Goal: Information Seeking & Learning: Learn about a topic

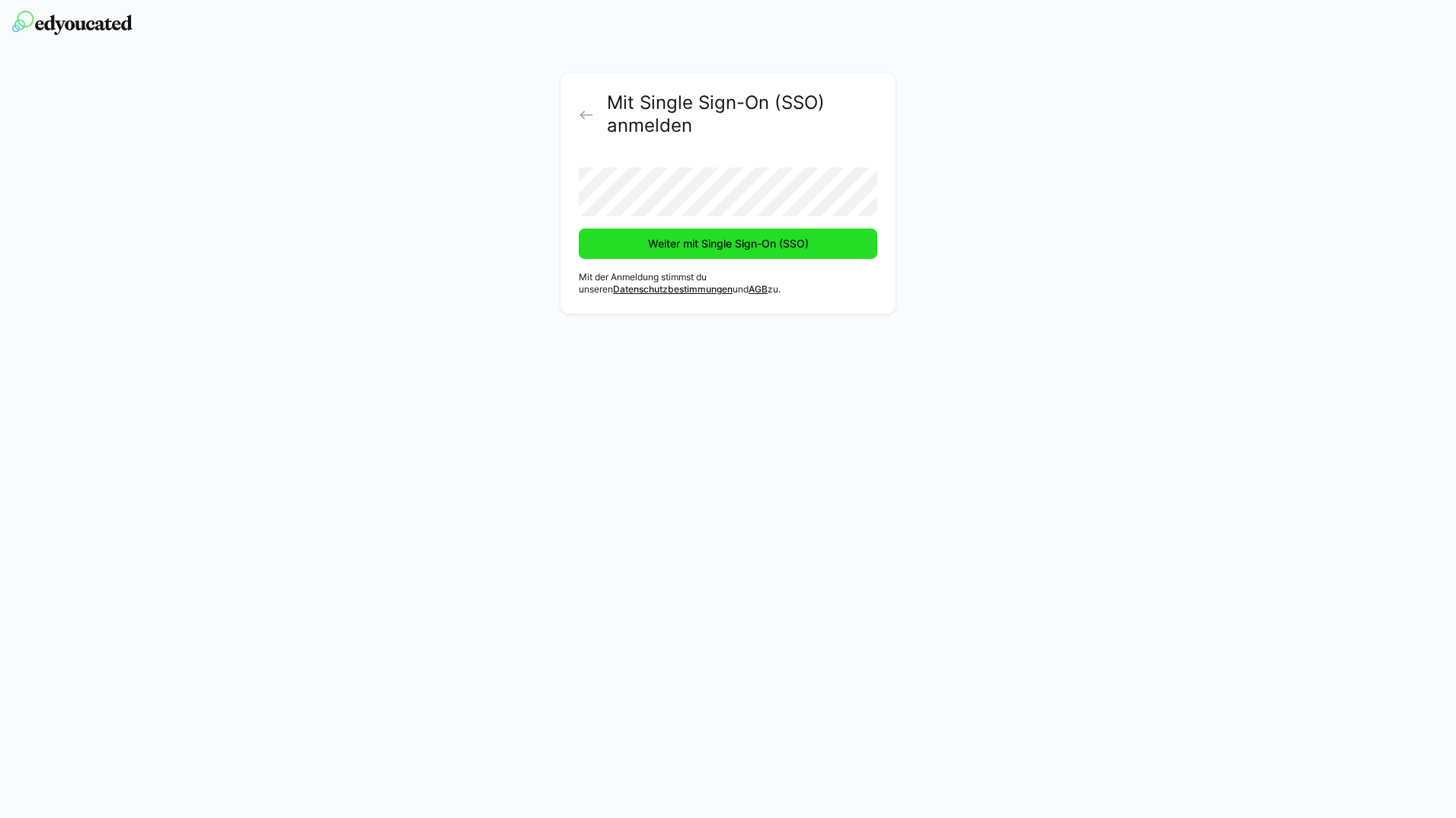
click at [851, 230] on span "Weiter mit Single Sign-On (SSO)" at bounding box center [728, 243] width 299 height 30
click at [683, 235] on span "Weiter mit Single Sign-On (SSO)" at bounding box center [728, 243] width 299 height 30
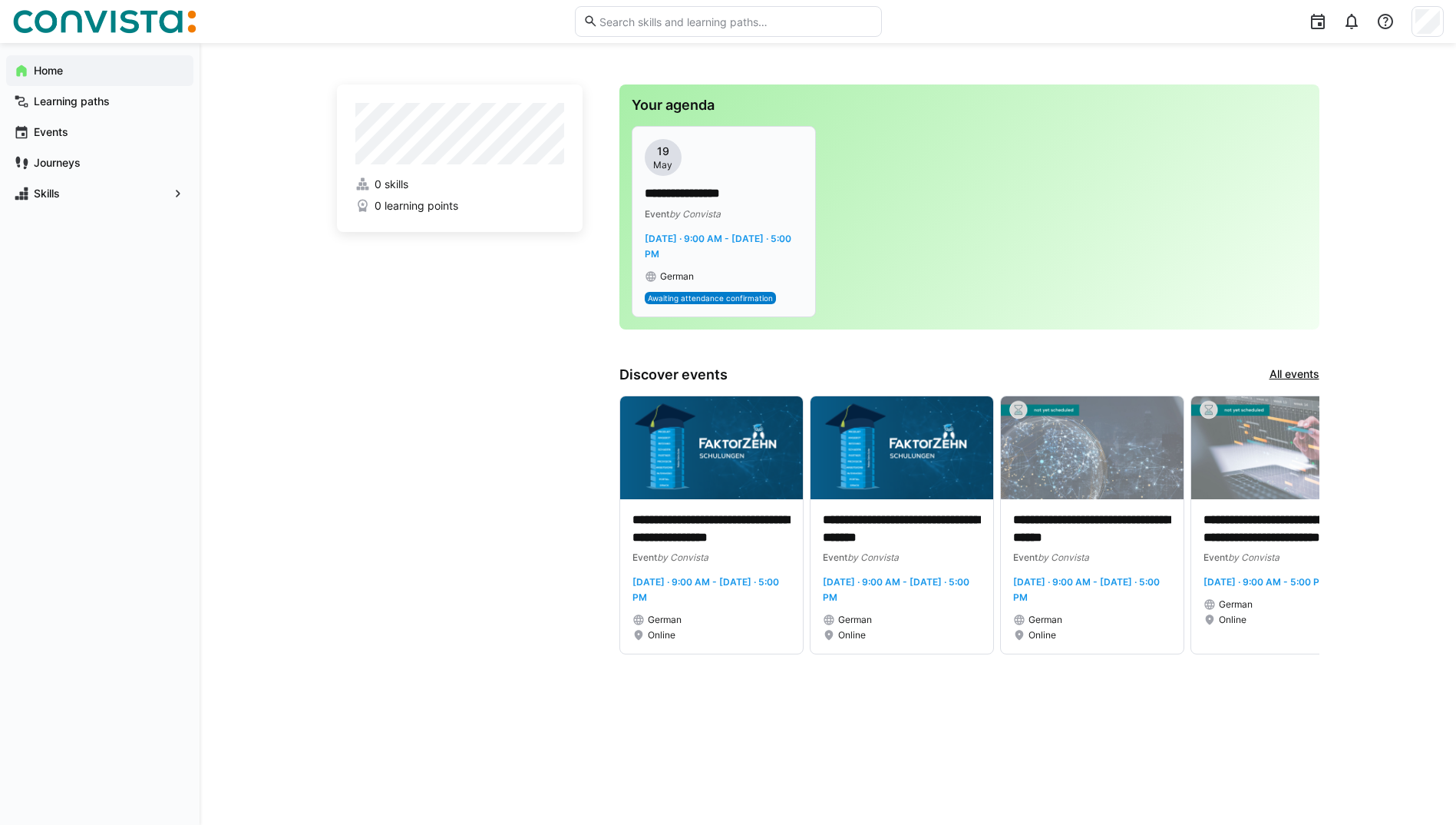
click at [754, 201] on p "**********" at bounding box center [724, 194] width 158 height 18
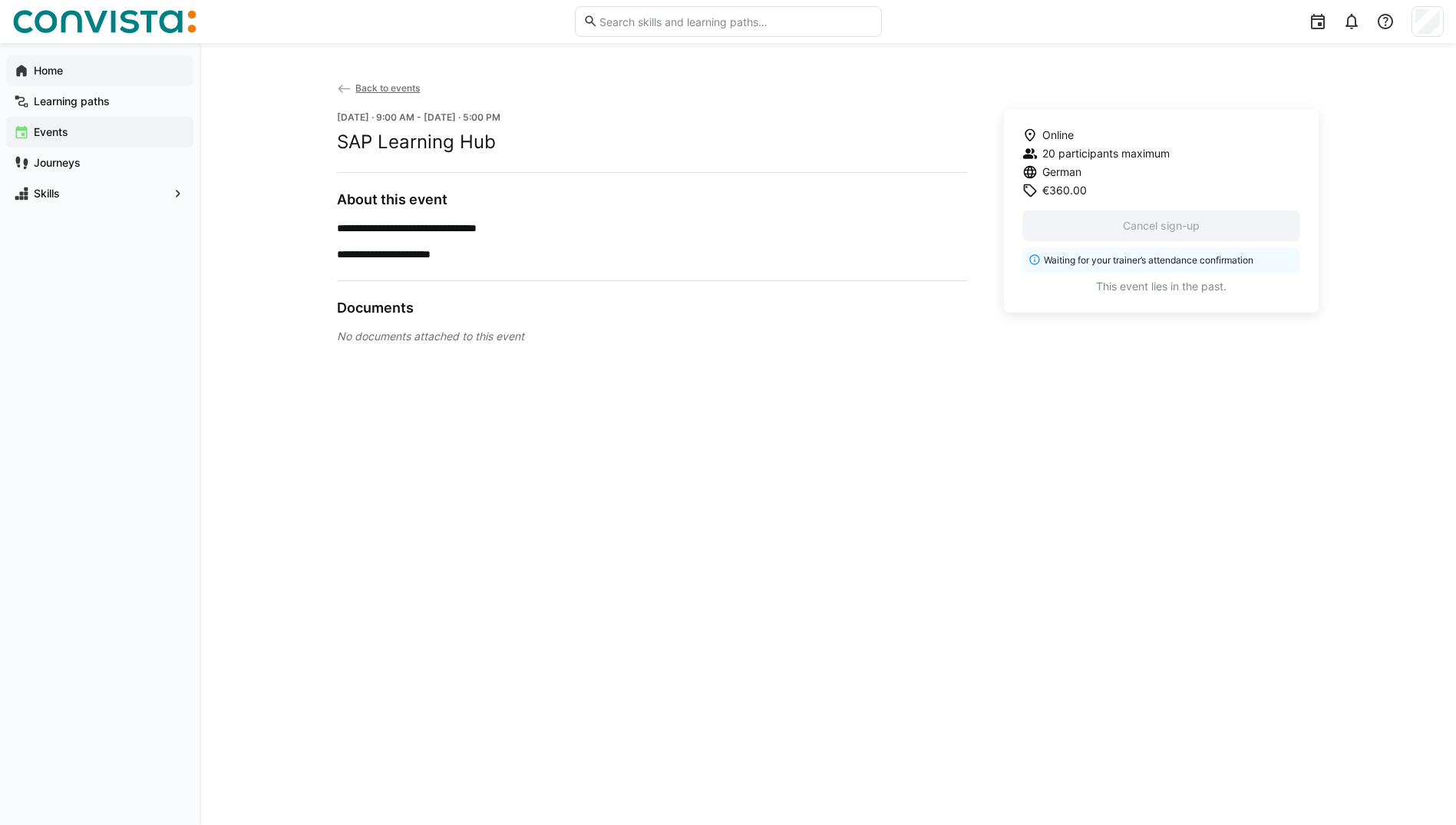
click at [95, 72] on span "Home" at bounding box center [109, 70] width 154 height 15
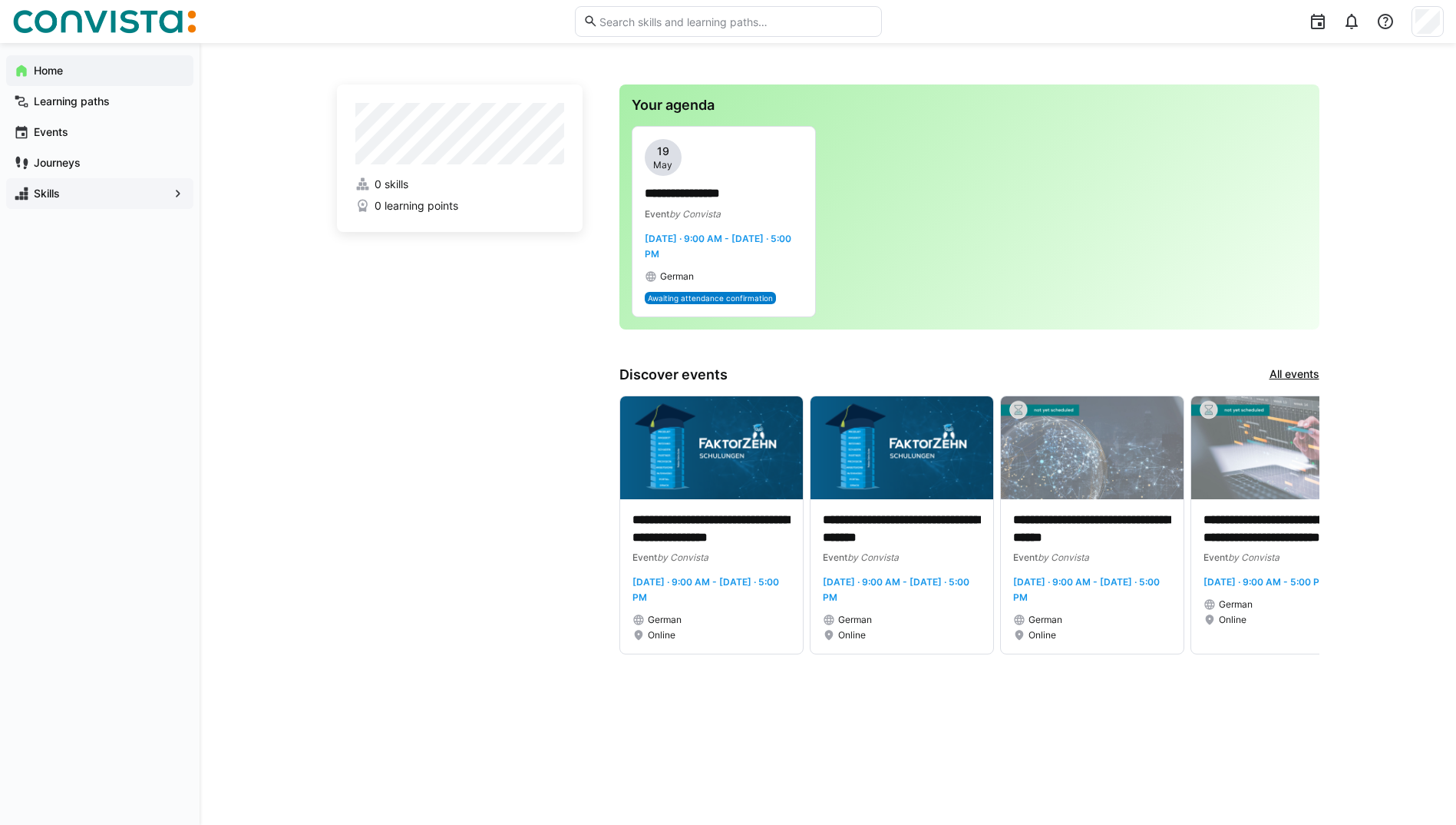
click at [172, 196] on eds-icon at bounding box center [178, 193] width 15 height 15
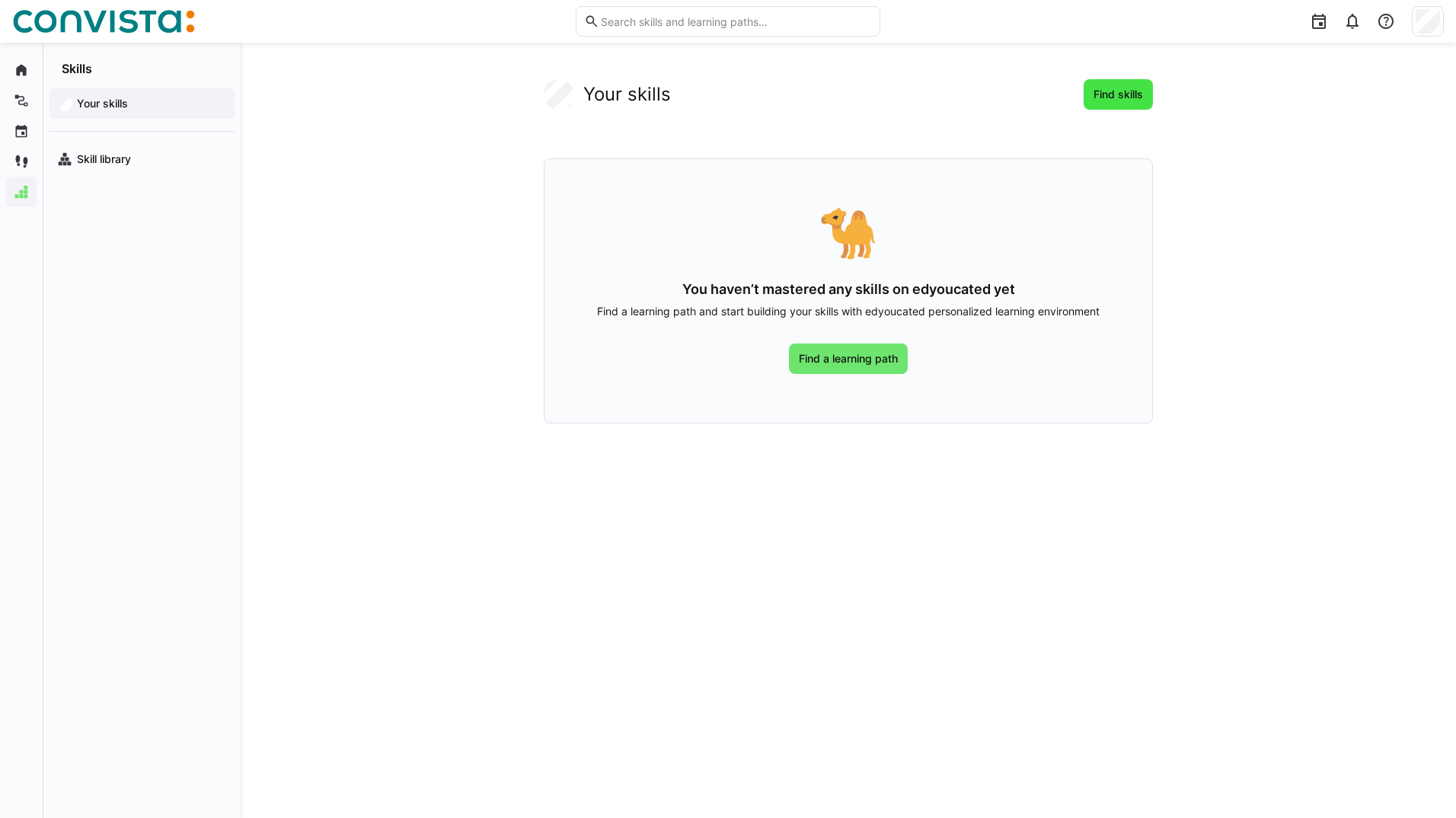
click at [1123, 82] on span "Find skills" at bounding box center [1119, 94] width 70 height 30
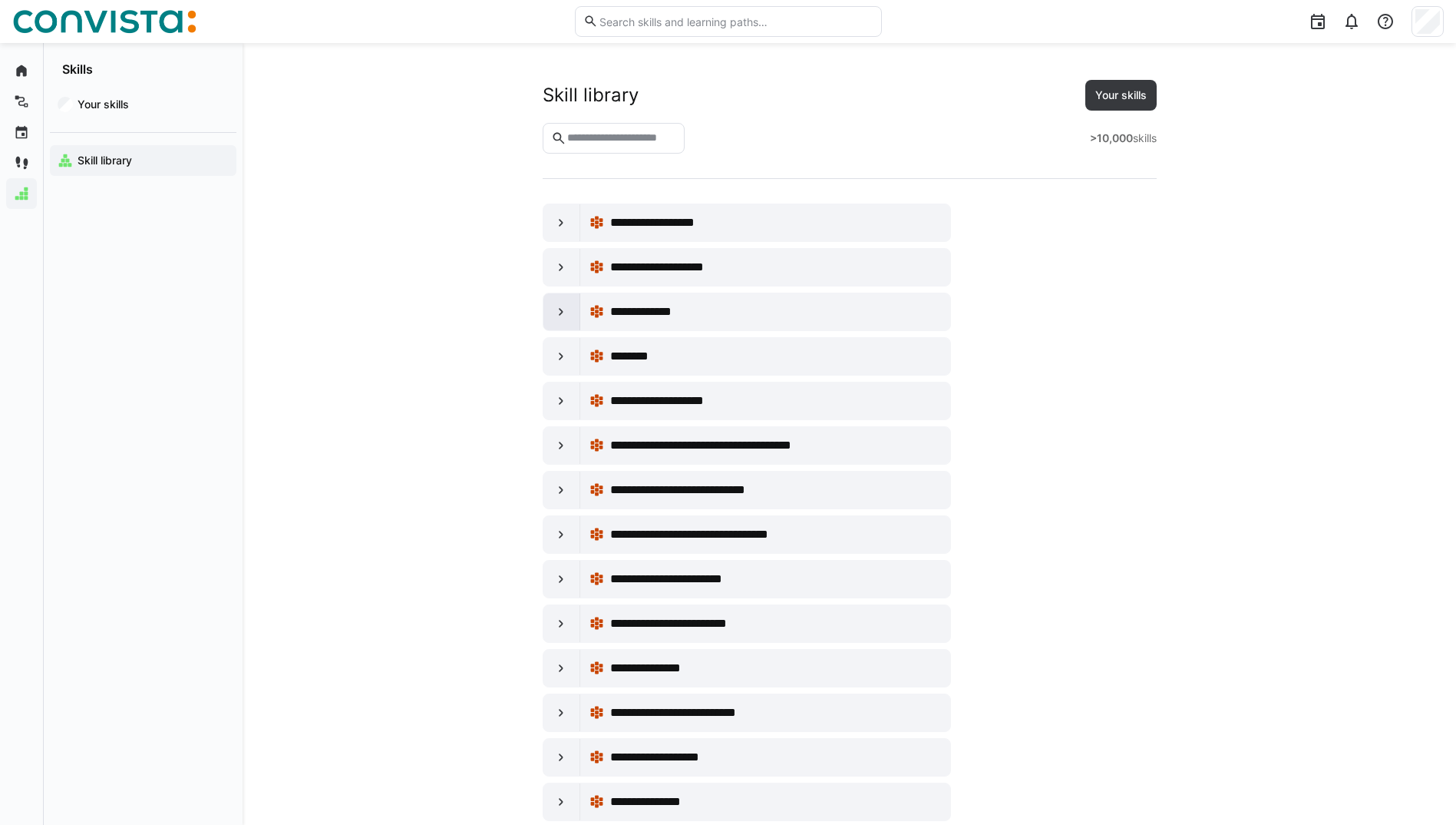
click at [563, 317] on eds-icon at bounding box center [560, 311] width 15 height 15
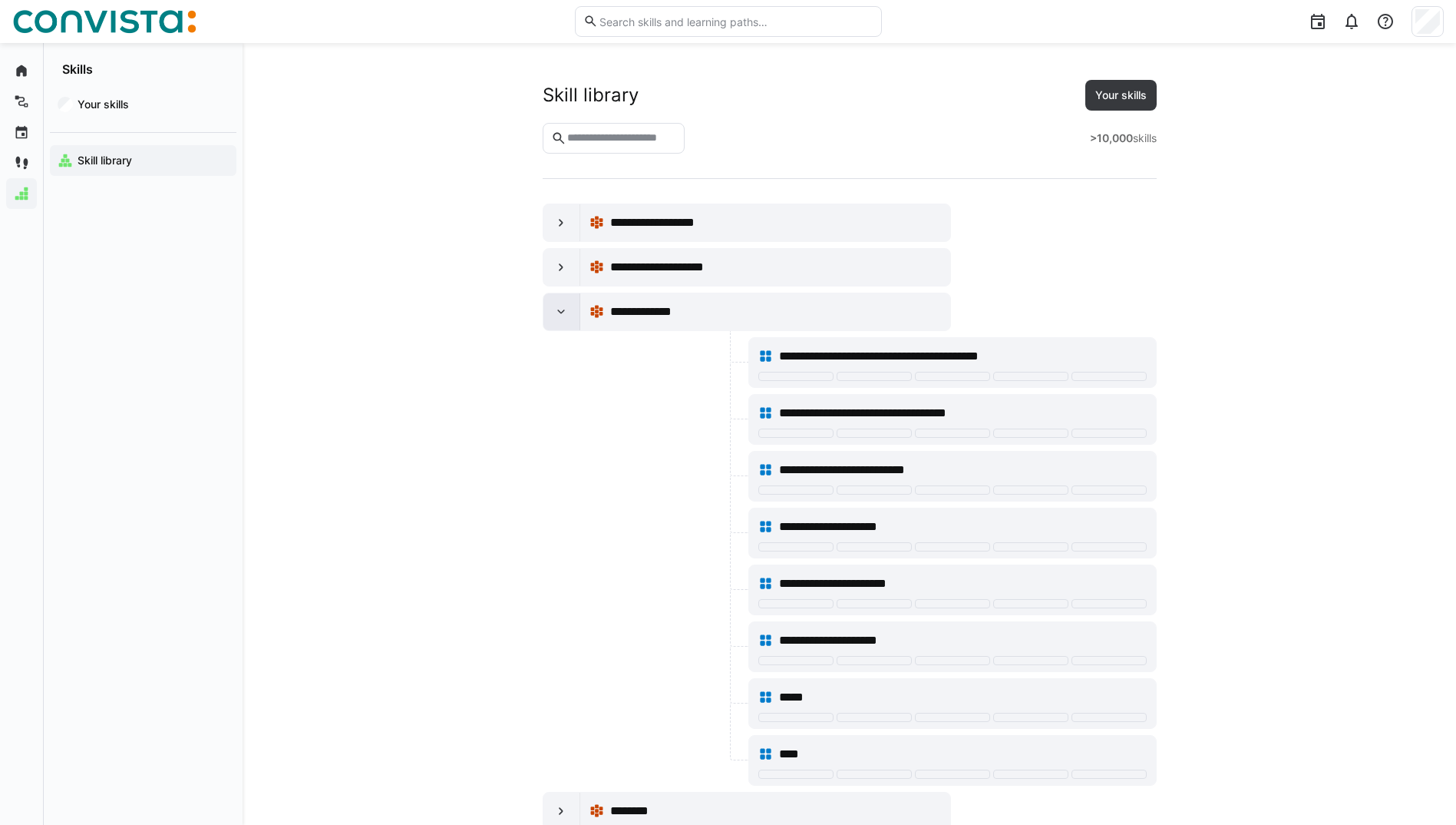
click at [563, 317] on eds-icon at bounding box center [560, 311] width 15 height 15
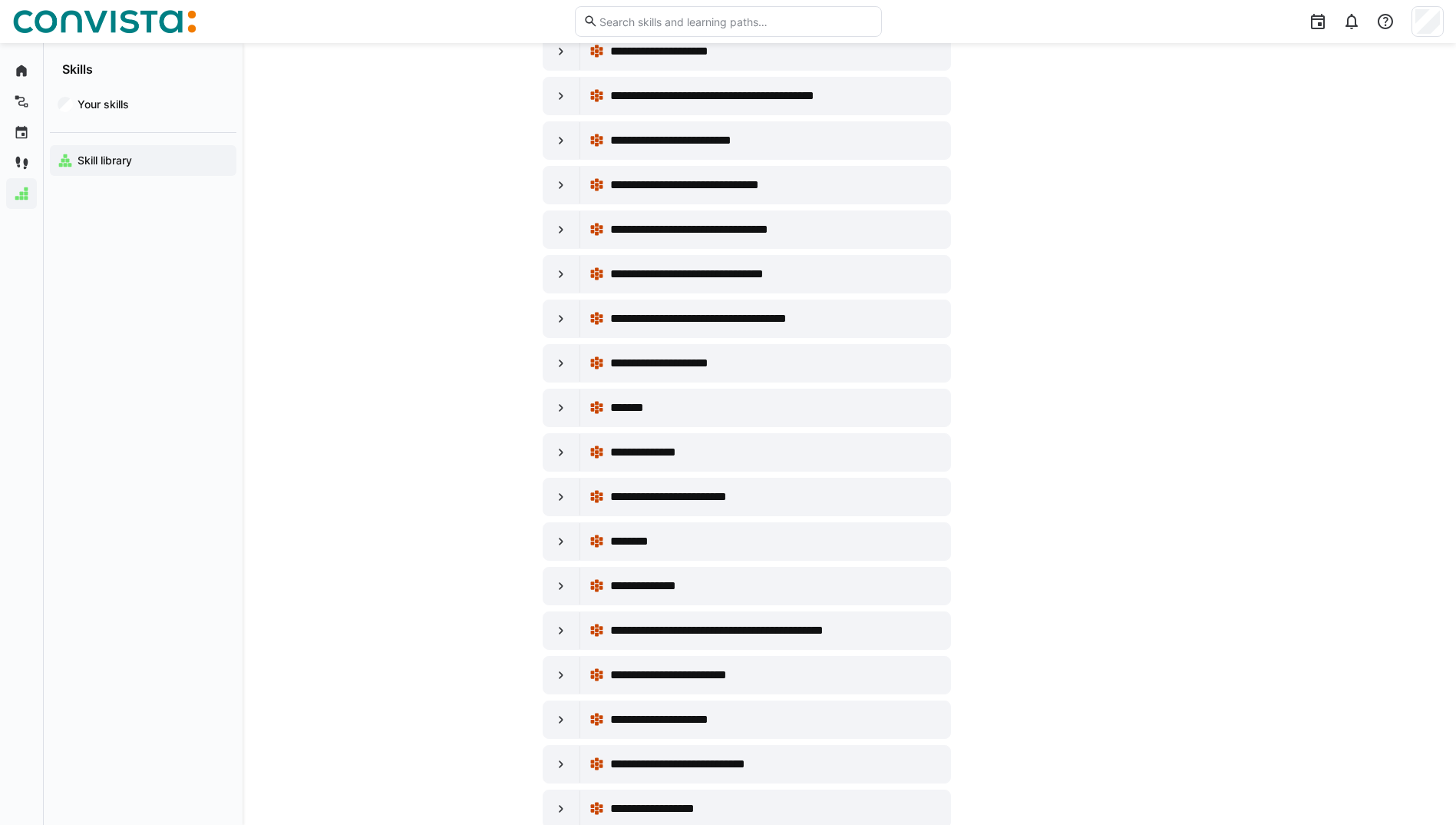
scroll to position [8373, 0]
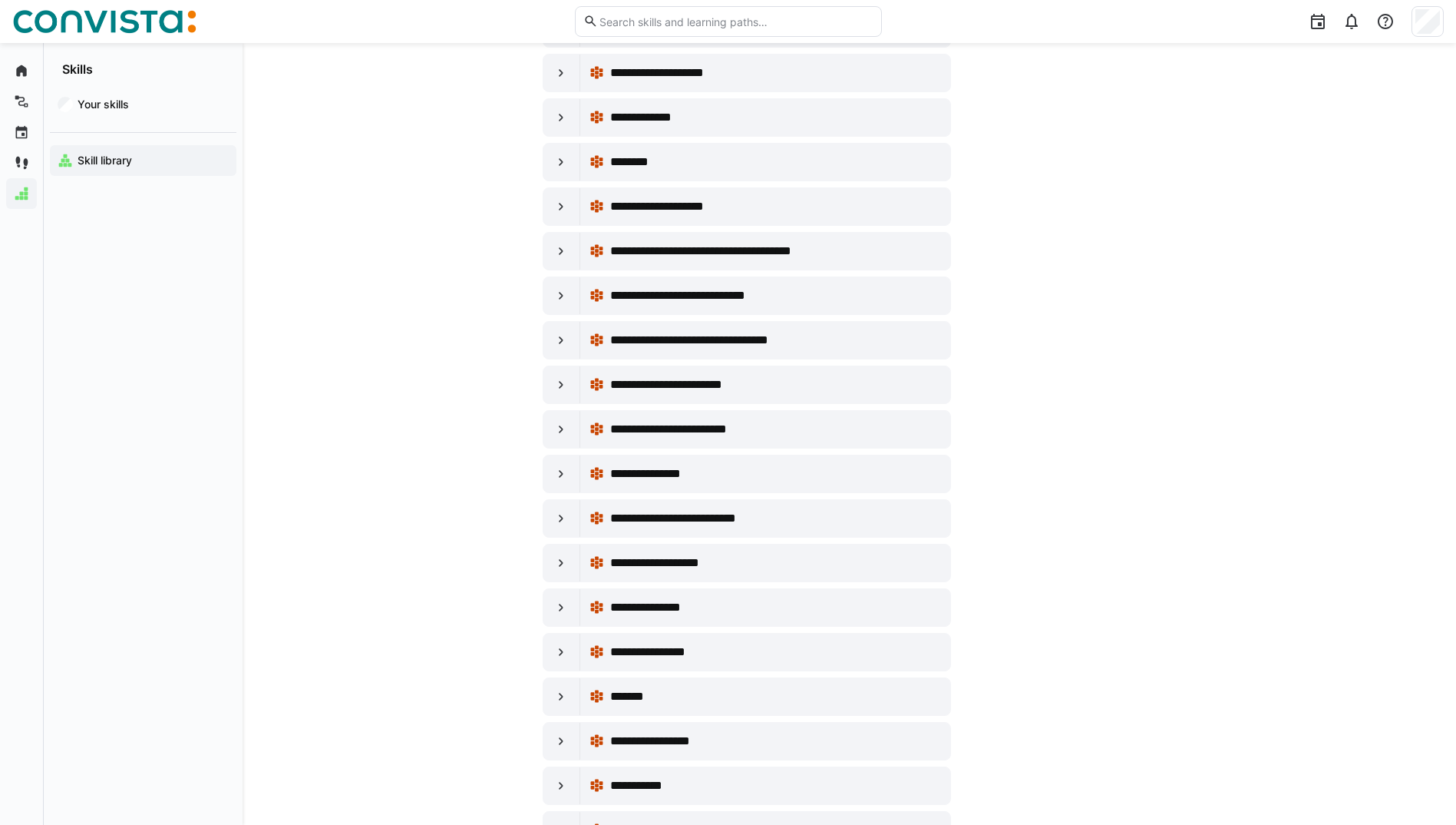
scroll to position [0, 0]
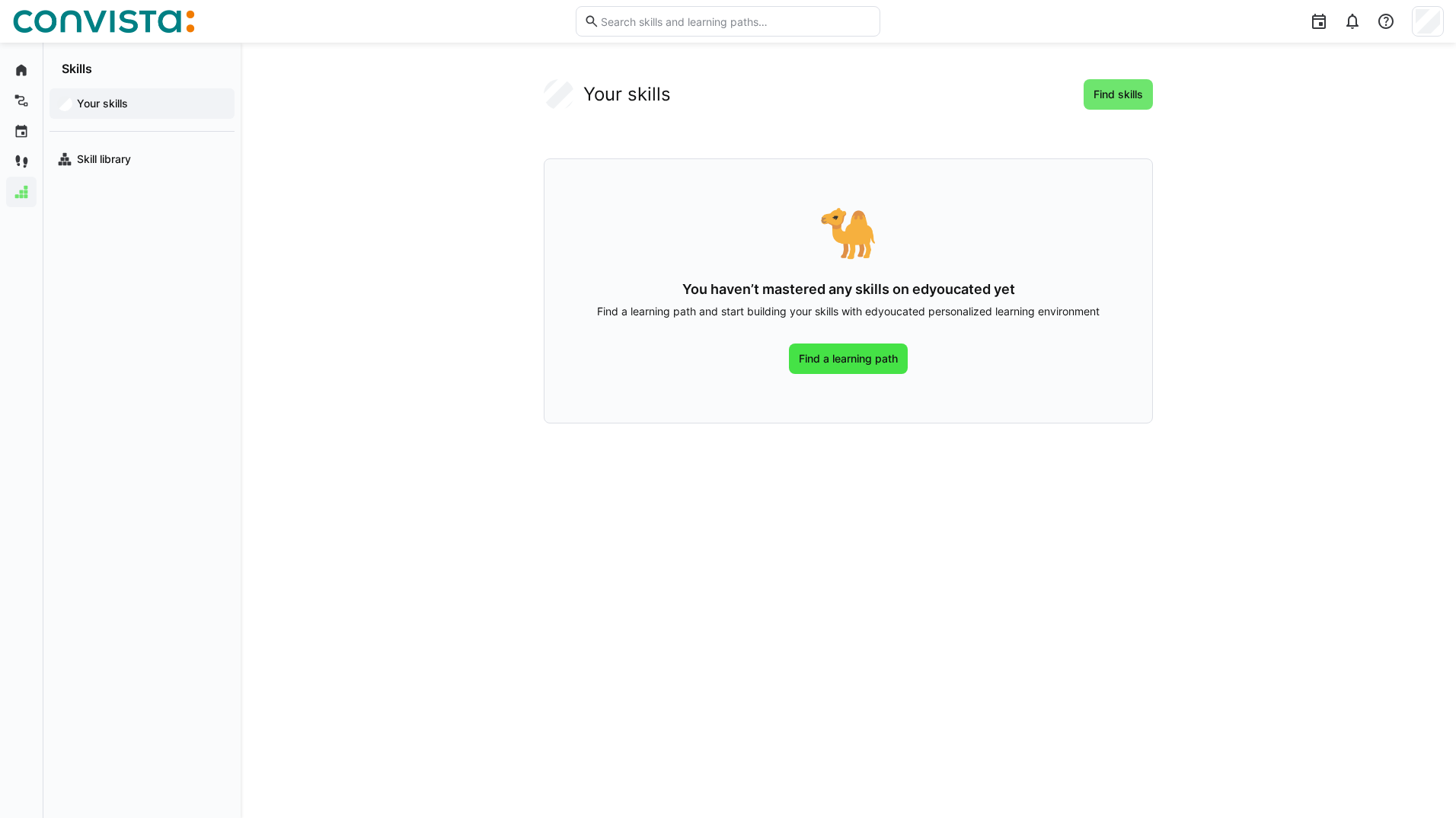
click at [884, 363] on span "Find a learning path" at bounding box center [849, 358] width 103 height 15
